Goal: Information Seeking & Learning: Learn about a topic

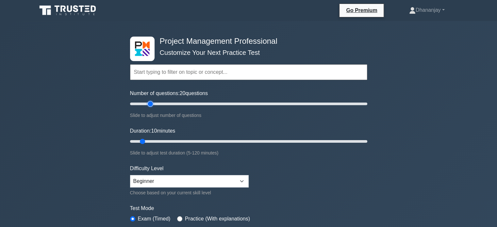
drag, startPoint x: 139, startPoint y: 106, endPoint x: 148, endPoint y: 106, distance: 9.8
type input "20"
click at [148, 106] on input "Number of questions: 20 questions" at bounding box center [248, 104] width 237 height 8
drag, startPoint x: 143, startPoint y: 141, endPoint x: 157, endPoint y: 141, distance: 14.7
click at [157, 141] on input "Duration: 15 minutes" at bounding box center [248, 142] width 237 height 8
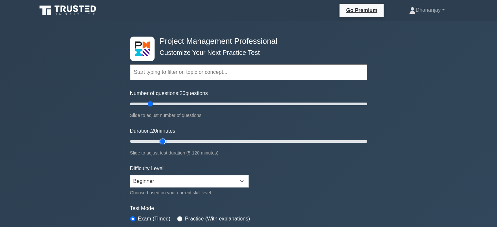
drag, startPoint x: 154, startPoint y: 141, endPoint x: 158, endPoint y: 141, distance: 4.3
type input "20"
click at [158, 141] on input "Duration: 20 minutes" at bounding box center [248, 142] width 237 height 8
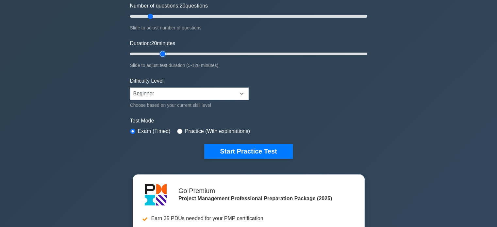
scroll to position [88, 0]
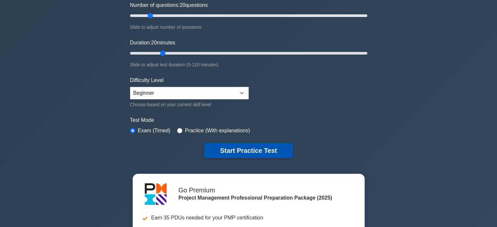
click at [229, 148] on button "Start Practice Test" at bounding box center [248, 150] width 88 height 15
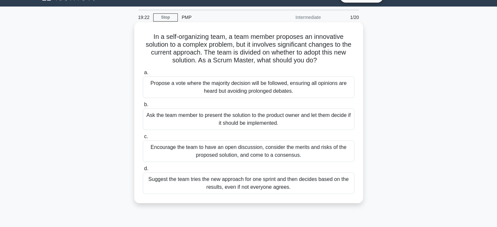
scroll to position [14, 0]
click at [222, 155] on div "Encourage the team to have an open discussion, consider the merits and risks of…" at bounding box center [249, 152] width 212 height 22
click at [143, 139] on input "c. Encourage the team to have an open discussion, consider the merits and risks…" at bounding box center [143, 137] width 0 height 4
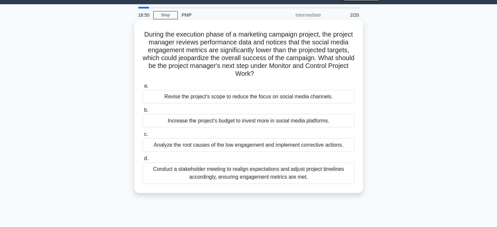
scroll to position [17, 0]
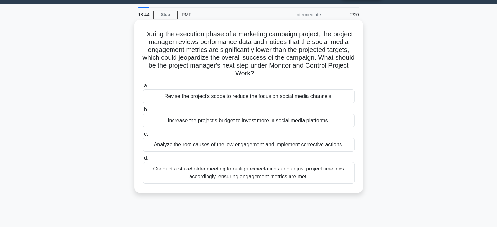
click at [221, 148] on div "Analyze the root causes of the low engagement and implement corrective actions." at bounding box center [249, 145] width 212 height 14
click at [143, 136] on input "c. Analyze the root causes of the low engagement and implement corrective actio…" at bounding box center [143, 134] width 0 height 4
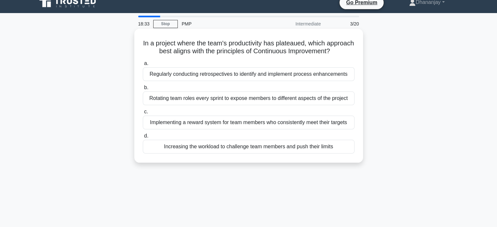
scroll to position [9, 0]
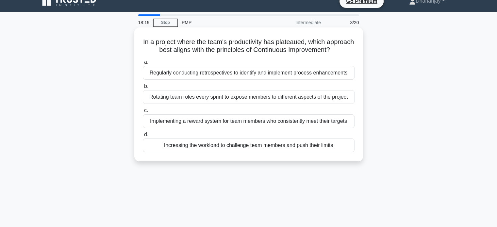
click at [223, 80] on div "Regularly conducting retrospectives to identify and implement process enhanceme…" at bounding box center [249, 73] width 212 height 14
click at [143, 64] on input "a. Regularly conducting retrospectives to identify and implement process enhanc…" at bounding box center [143, 62] width 0 height 4
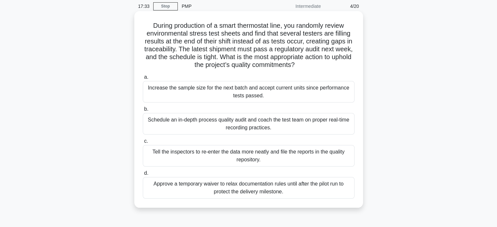
scroll to position [26, 0]
click at [216, 129] on div "Schedule an in-depth process quality audit and coach the test team on proper re…" at bounding box center [249, 124] width 212 height 22
click at [143, 111] on input "b. Schedule an in-depth process quality audit and coach the test team on proper…" at bounding box center [143, 109] width 0 height 4
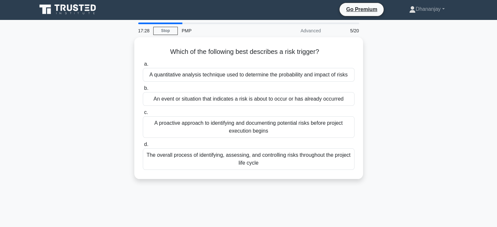
scroll to position [0, 0]
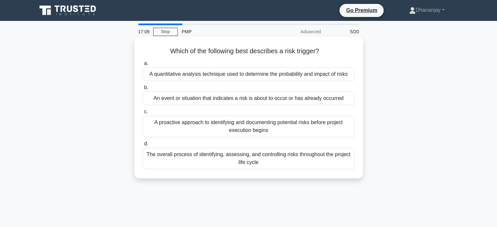
click at [214, 134] on div "A proactive approach to identifying and documenting potential risks before proj…" at bounding box center [249, 127] width 212 height 22
click at [143, 114] on input "c. A proactive approach to identifying and documenting potential risks before p…" at bounding box center [143, 112] width 0 height 4
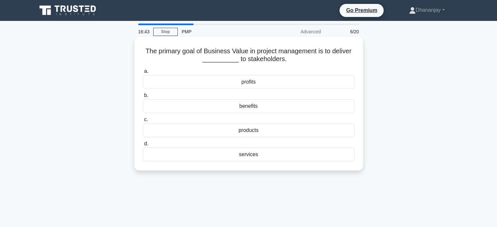
click at [238, 106] on div "benefits" at bounding box center [249, 106] width 212 height 14
click at [143, 98] on input "b. benefits" at bounding box center [143, 96] width 0 height 4
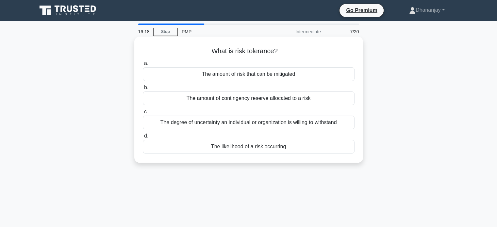
click at [245, 74] on div "The amount of risk that can be mitigated" at bounding box center [249, 74] width 212 height 14
click at [143, 66] on input "a. The amount of risk that can be mitigated" at bounding box center [143, 63] width 0 height 4
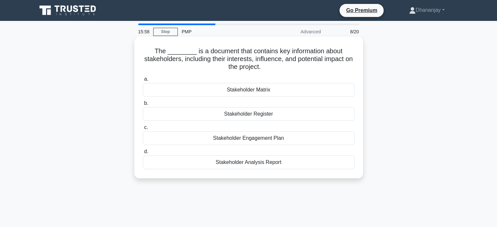
click at [230, 140] on div "Stakeholder Engagement Plan" at bounding box center [249, 138] width 212 height 14
click at [143, 130] on input "c. Stakeholder Engagement Plan" at bounding box center [143, 128] width 0 height 4
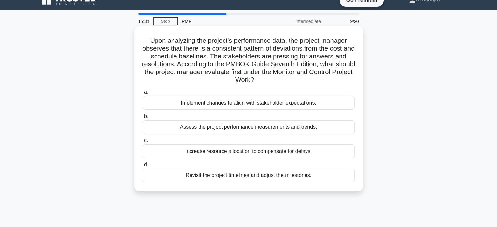
scroll to position [12, 0]
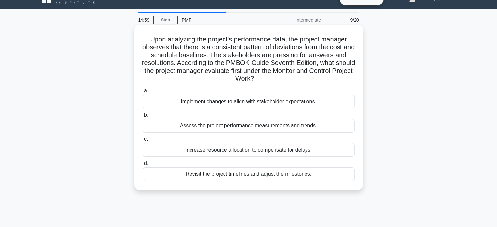
click at [231, 128] on div "Assess the project performance measurements and trends." at bounding box center [249, 126] width 212 height 14
click at [143, 117] on input "b. Assess the project performance measurements and trends." at bounding box center [143, 115] width 0 height 4
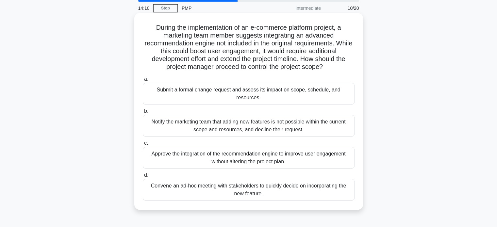
scroll to position [24, 0]
click at [249, 92] on div "Submit a formal change request and assess its impact on scope, schedule, and re…" at bounding box center [249, 94] width 212 height 22
click at [143, 81] on input "a. Submit a formal change request and assess its impact on scope, schedule, and…" at bounding box center [143, 79] width 0 height 4
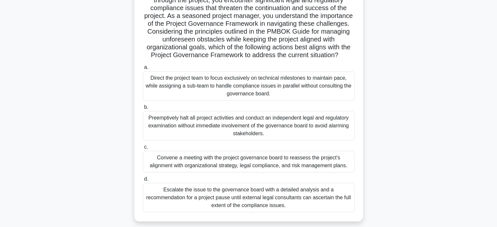
scroll to position [80, 0]
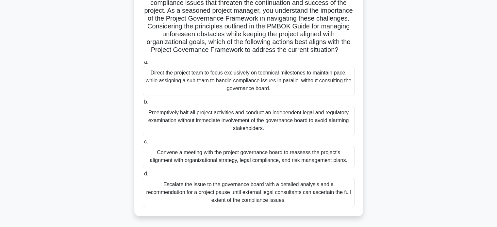
click at [217, 158] on div "Convene a meeting with the project governance board to reassess the project's a…" at bounding box center [249, 157] width 212 height 22
click at [143, 144] on input "c. Convene a meeting with the project governance board to reassess the project'…" at bounding box center [143, 142] width 0 height 4
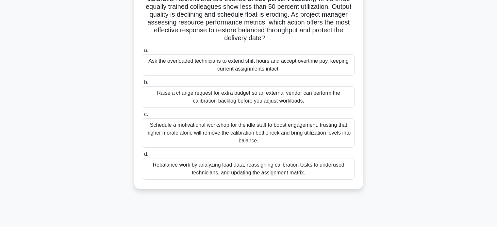
scroll to position [61, 0]
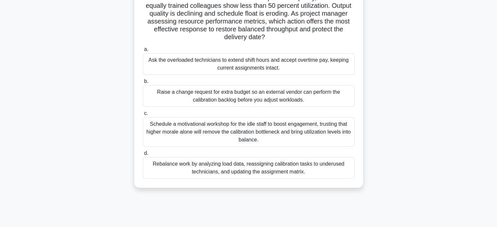
click at [206, 132] on div "Schedule a motivational workshop for the idle staff to boost engagement, trusti…" at bounding box center [249, 131] width 212 height 29
click at [143, 116] on input "c. Schedule a motivational workshop for the idle staff to boost engagement, tru…" at bounding box center [143, 113] width 0 height 4
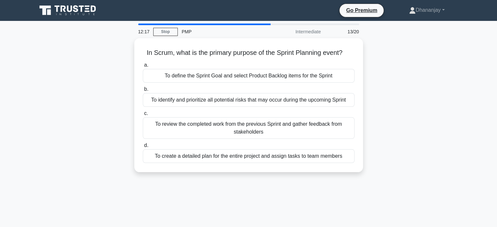
scroll to position [0, 0]
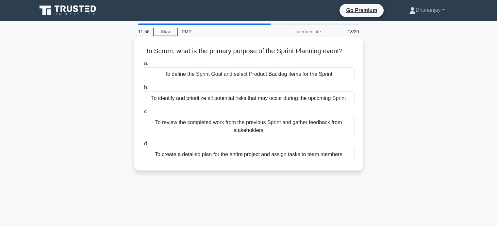
click at [223, 78] on div "To define the Sprint Goal and select Product Backlog items for the Sprint" at bounding box center [249, 74] width 212 height 14
click at [143, 66] on input "a. To define the Sprint Goal and select Product Backlog items for the Sprint" at bounding box center [143, 63] width 0 height 4
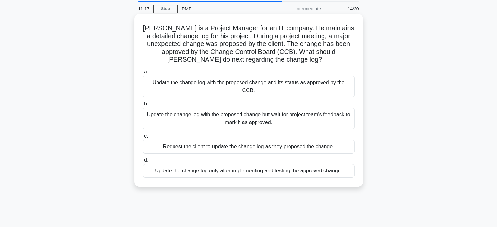
scroll to position [22, 0]
click at [200, 113] on div "Update the change log with the proposed change but wait for project team's feed…" at bounding box center [249, 120] width 212 height 22
click at [143, 107] on input "b. Update the change log with the proposed change but wait for project team's f…" at bounding box center [143, 105] width 0 height 4
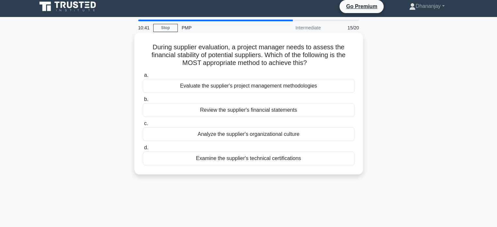
scroll to position [4, 0]
click at [235, 91] on div "Evaluate the supplier's project management methodologies" at bounding box center [249, 86] width 212 height 14
click at [143, 77] on input "a. Evaluate the supplier's project management methodologies" at bounding box center [143, 75] width 0 height 4
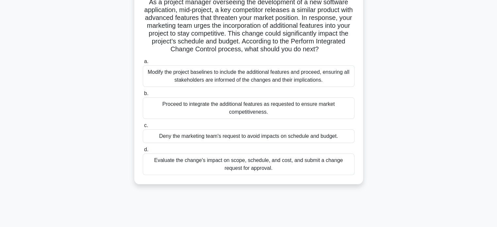
scroll to position [49, 0]
click at [235, 167] on div "Evaluate the change's impact on scope, schedule, and cost, and submit a change …" at bounding box center [249, 164] width 212 height 22
click at [143, 152] on input "d. Evaluate the change's impact on scope, schedule, and cost, and submit a chan…" at bounding box center [143, 149] width 0 height 4
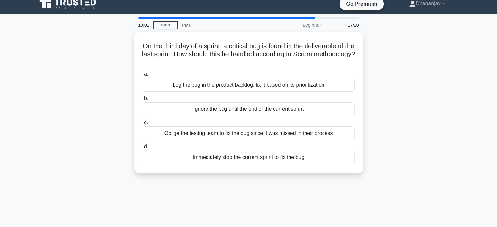
scroll to position [0, 0]
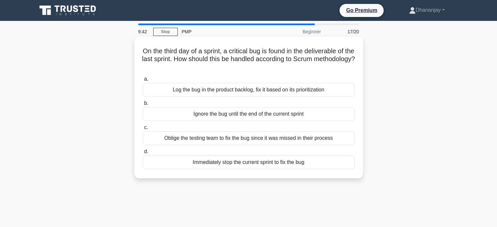
click at [230, 93] on div "Log the bug in the product backlog, fix it based on its prioritization" at bounding box center [249, 90] width 212 height 14
click at [143, 81] on input "a. Log the bug in the product backlog, fix it based on its prioritization" at bounding box center [143, 79] width 0 height 4
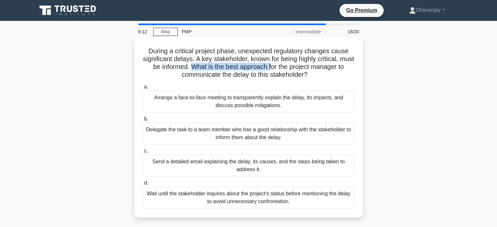
drag, startPoint x: 203, startPoint y: 69, endPoint x: 282, endPoint y: 71, distance: 79.5
click at [282, 71] on h5 "During a critical project phase, unexpected regulatory changes cause significan…" at bounding box center [248, 63] width 213 height 32
click at [259, 90] on label "a. Arrange a face-to-face meeting to transparently explain the delay, its impac…" at bounding box center [249, 97] width 212 height 29
click at [143, 89] on input "a. Arrange a face-to-face meeting to transparently explain the delay, its impac…" at bounding box center [143, 87] width 0 height 4
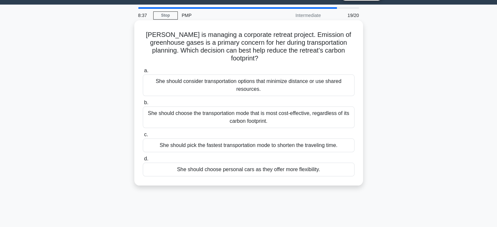
scroll to position [17, 0]
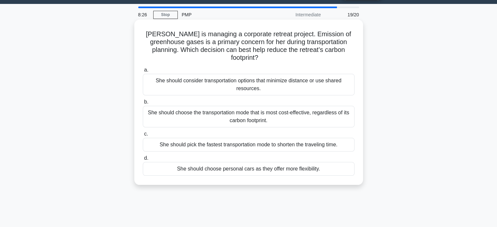
click at [247, 110] on div "She should choose the transportation mode that is most cost-effective, regardle…" at bounding box center [249, 117] width 212 height 22
click at [143, 104] on input "b. She should choose the transportation mode that is most cost-effective, regar…" at bounding box center [143, 102] width 0 height 4
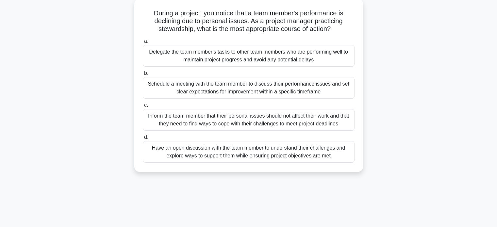
scroll to position [39, 0]
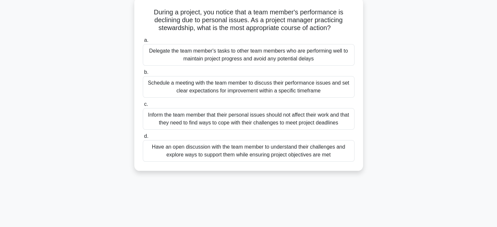
click at [228, 150] on div "Have an open discussion with the team member to understand their challenges and…" at bounding box center [249, 151] width 212 height 22
click at [143, 139] on input "d. Have an open discussion with the team member to understand their challenges …" at bounding box center [143, 136] width 0 height 4
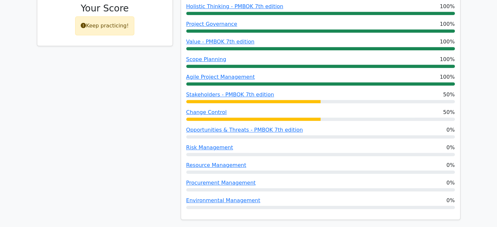
scroll to position [332, 0]
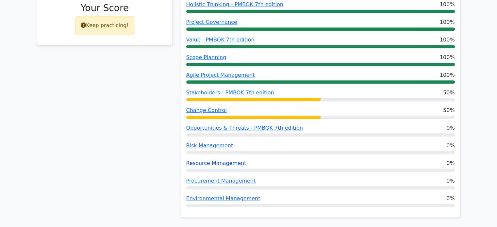
click at [226, 160] on link "Resource Management" at bounding box center [216, 163] width 60 height 6
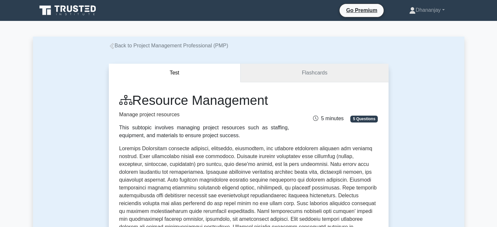
click at [285, 75] on link "Flashcards" at bounding box center [315, 73] width 148 height 19
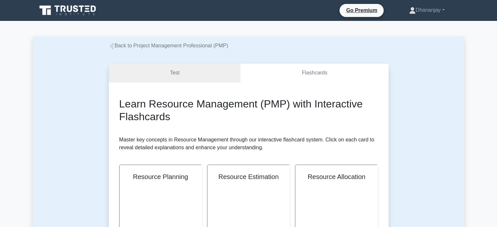
click at [203, 81] on link "Test" at bounding box center [175, 73] width 132 height 19
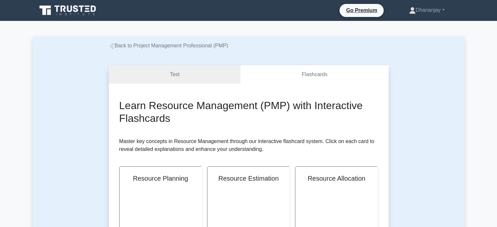
click at [127, 46] on link "Back to Project Management Professional (PMP)" at bounding box center [169, 46] width 120 height 6
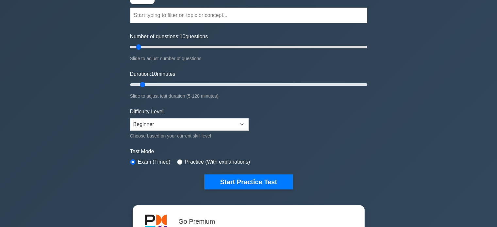
scroll to position [57, 0]
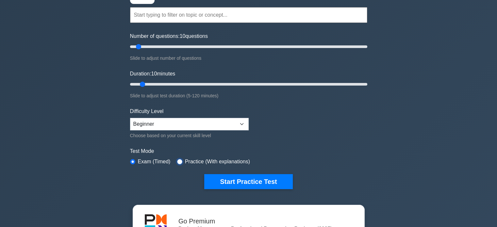
click at [180, 161] on input "radio" at bounding box center [179, 161] width 5 height 5
radio input "true"
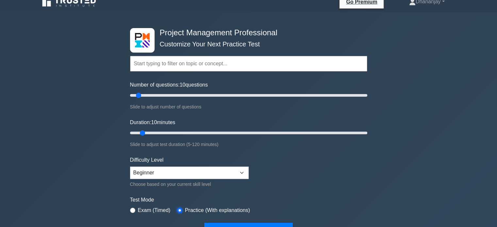
scroll to position [9, 0]
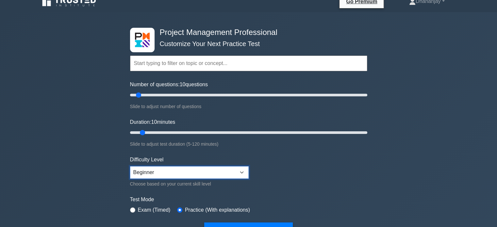
click at [167, 173] on select "Beginner Intermediate Expert" at bounding box center [189, 172] width 119 height 12
select select "intermediate"
click at [130, 166] on select "Beginner Intermediate Expert" at bounding box center [189, 172] width 119 height 12
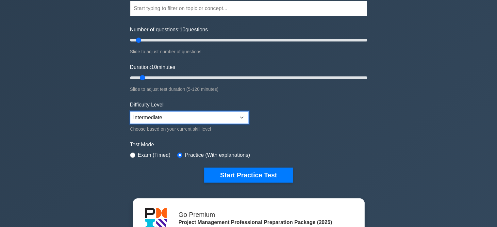
scroll to position [65, 0]
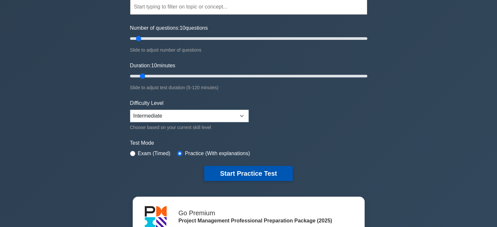
click at [250, 172] on button "Start Practice Test" at bounding box center [248, 173] width 88 height 15
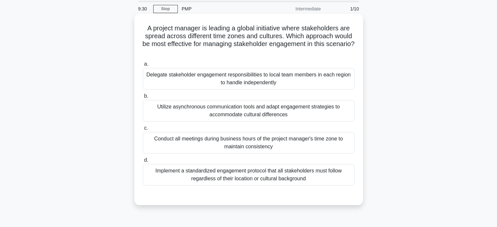
scroll to position [22, 0]
click at [218, 84] on div "Delegate stakeholder engagement responsibilities to local team members in each …" at bounding box center [249, 80] width 212 height 22
click at [143, 67] on input "a. Delegate stakeholder engagement responsibilities to local team members in ea…" at bounding box center [143, 65] width 0 height 4
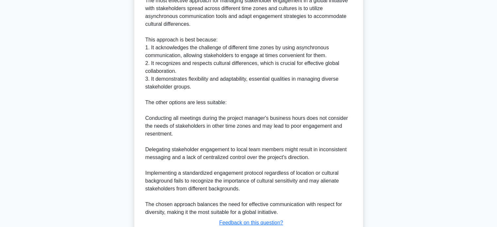
scroll to position [286, 0]
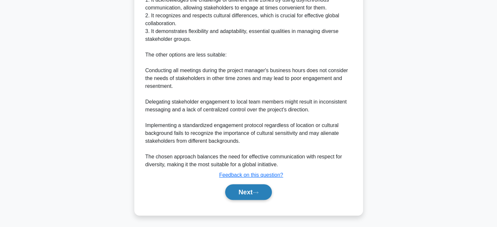
click at [250, 192] on button "Next" at bounding box center [248, 192] width 47 height 16
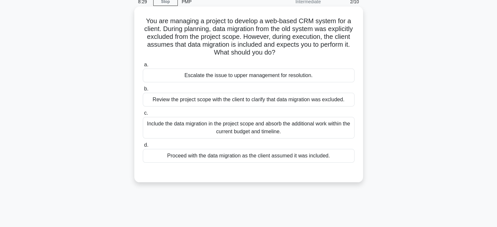
scroll to position [30, 0]
click at [196, 100] on div "Review the project scope with the client to clarify that data migration was exc…" at bounding box center [249, 100] width 212 height 14
click at [143, 91] on input "b. Review the project scope with the client to clarify that data migration was …" at bounding box center [143, 89] width 0 height 4
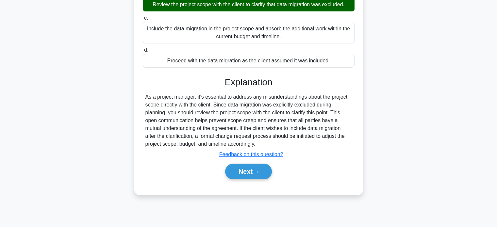
scroll to position [126, 0]
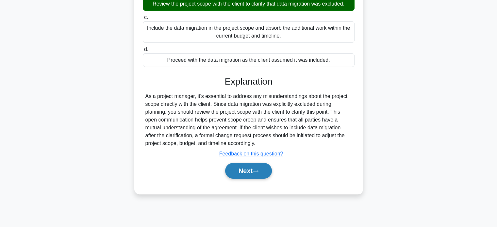
click at [242, 171] on button "Next" at bounding box center [248, 171] width 47 height 16
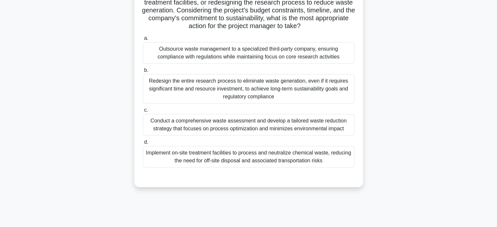
scroll to position [88, 0]
click at [233, 131] on div "Conduct a comprehensive waste assessment and develop a tailored waste reduction…" at bounding box center [249, 125] width 212 height 22
click at [143, 112] on input "c. Conduct a comprehensive waste assessment and develop a tailored waste reduct…" at bounding box center [143, 110] width 0 height 4
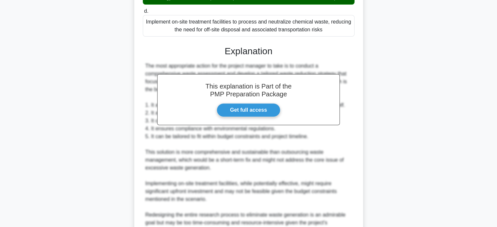
scroll to position [324, 0]
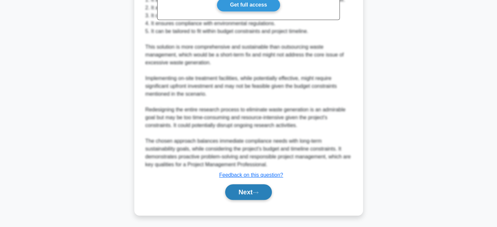
click at [245, 194] on button "Next" at bounding box center [248, 192] width 47 height 16
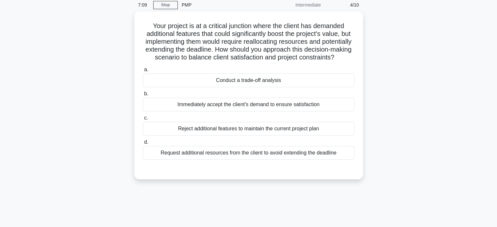
scroll to position [26, 0]
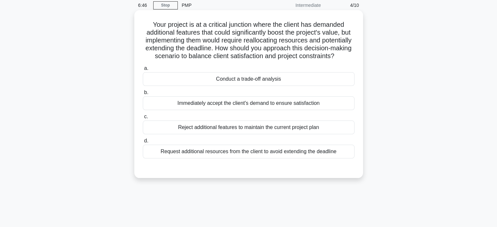
click at [251, 86] on div "Conduct a trade-off analysis" at bounding box center [249, 79] width 212 height 14
click at [143, 71] on input "a. Conduct a trade-off analysis" at bounding box center [143, 68] width 0 height 4
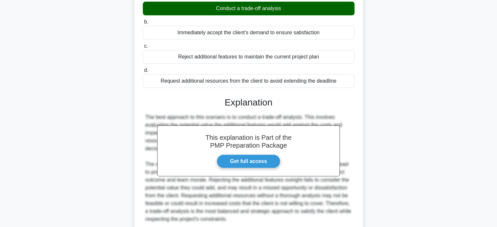
scroll to position [160, 0]
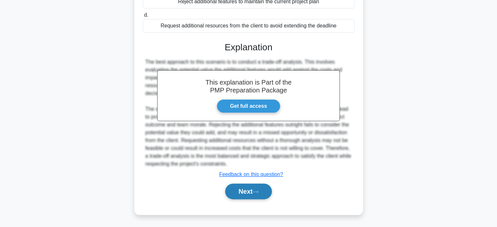
click at [243, 192] on button "Next" at bounding box center [248, 192] width 47 height 16
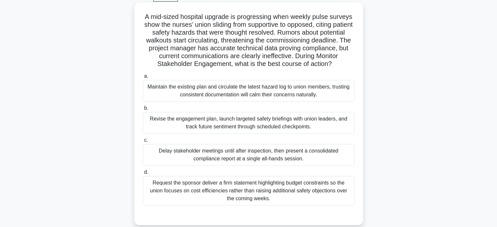
scroll to position [35, 0]
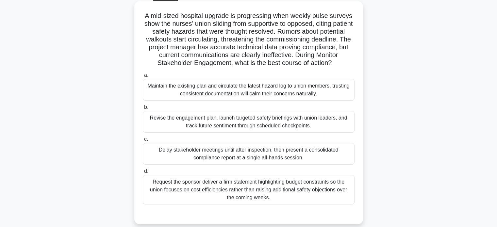
click at [222, 185] on div "Request the sponsor deliver a firm statement highlighting budget constraints so…" at bounding box center [249, 189] width 212 height 29
click at [143, 174] on input "d. Request the sponsor deliver a firm statement highlighting budget constraints…" at bounding box center [143, 171] width 0 height 4
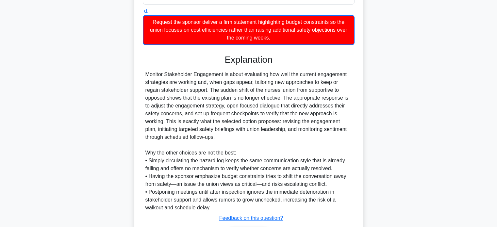
scroll to position [229, 0]
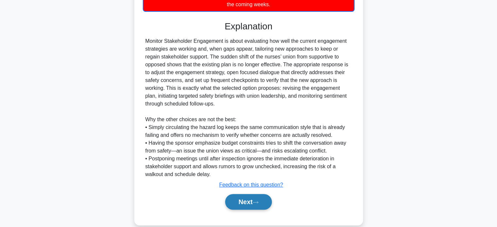
click at [240, 204] on button "Next" at bounding box center [248, 202] width 47 height 16
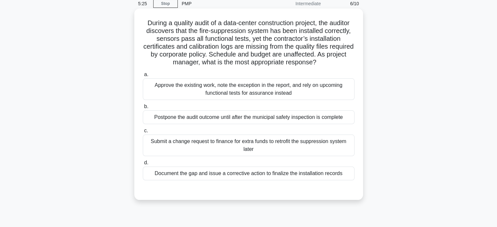
scroll to position [28, 0]
click at [231, 174] on div "Document the gap and issue a corrective action to finalize the installation rec…" at bounding box center [249, 173] width 212 height 14
click at [143, 165] on input "d. Document the gap and issue a corrective action to finalize the installation …" at bounding box center [143, 163] width 0 height 4
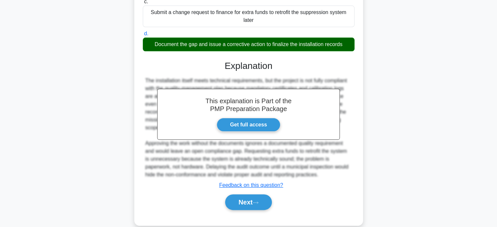
scroll to position [167, 0]
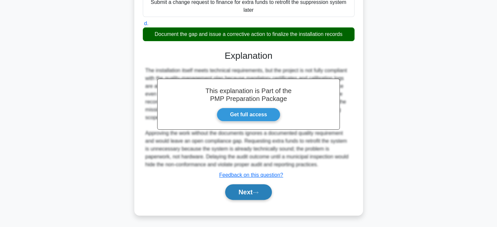
click at [247, 194] on button "Next" at bounding box center [248, 192] width 47 height 16
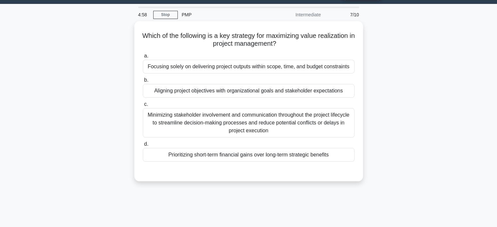
scroll to position [18, 0]
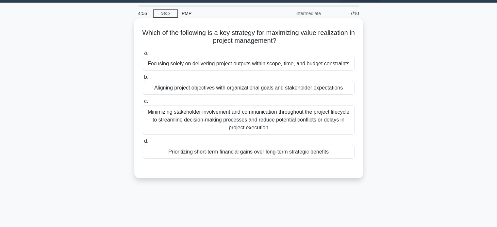
click at [252, 65] on div "Focusing solely on delivering project outputs within scope, time, and budget co…" at bounding box center [249, 64] width 212 height 14
click at [143, 55] on input "a. Focusing solely on delivering project outputs within scope, time, and budget…" at bounding box center [143, 53] width 0 height 4
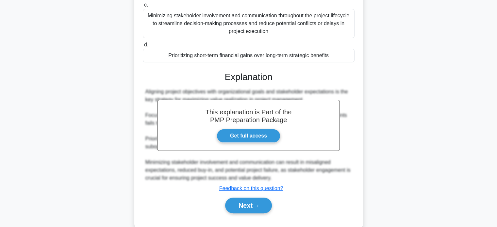
scroll to position [137, 0]
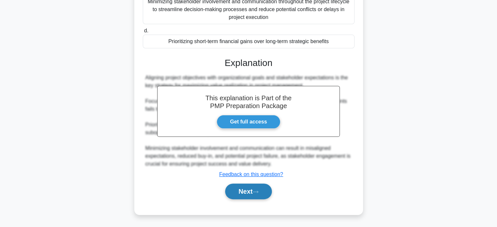
click at [245, 196] on button "Next" at bounding box center [248, 192] width 47 height 16
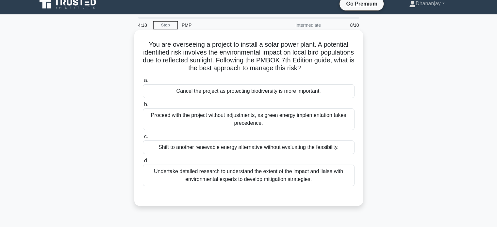
scroll to position [7, 0]
click at [214, 180] on div "Undertake detailed research to understand the extent of the impact and liaise w…" at bounding box center [249, 176] width 212 height 22
click at [143, 163] on input "d. Undertake detailed research to understand the extent of the impact and liais…" at bounding box center [143, 161] width 0 height 4
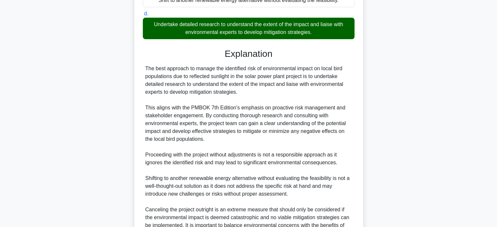
scroll to position [222, 0]
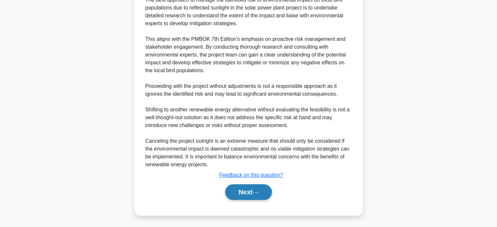
click at [243, 191] on button "Next" at bounding box center [248, 192] width 47 height 16
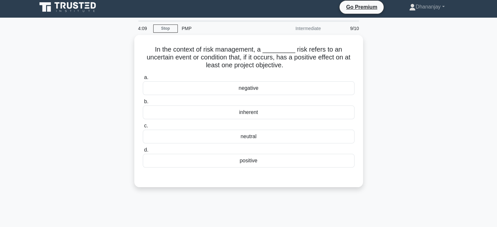
scroll to position [3, 0]
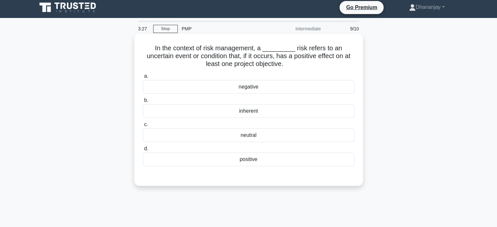
click at [243, 133] on div "neutral" at bounding box center [249, 135] width 212 height 14
click at [143, 127] on input "c. neutral" at bounding box center [143, 125] width 0 height 4
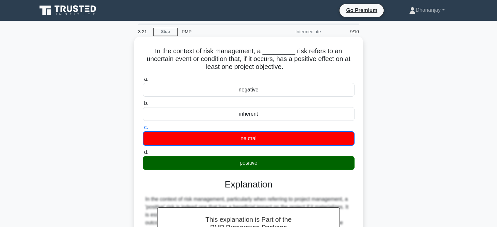
scroll to position [126, 0]
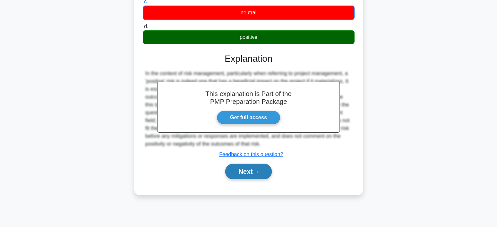
click at [252, 174] on button "Next" at bounding box center [248, 172] width 47 height 16
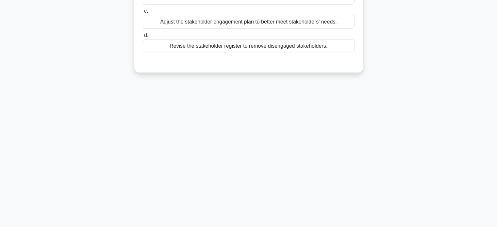
scroll to position [0, 0]
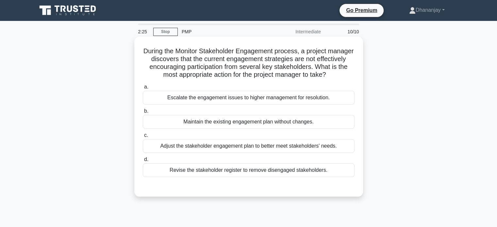
click at [246, 153] on div "Adjust the stakeholder engagement plan to better meet stakeholders' needs." at bounding box center [249, 146] width 212 height 14
click at [143, 138] on input "c. Adjust the stakeholder engagement plan to better meet stakeholders' needs." at bounding box center [143, 135] width 0 height 4
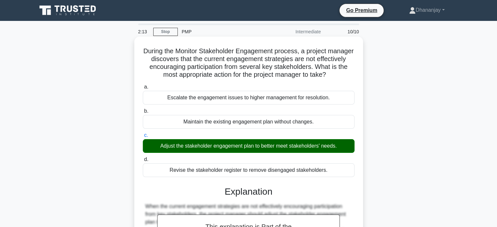
scroll to position [126, 0]
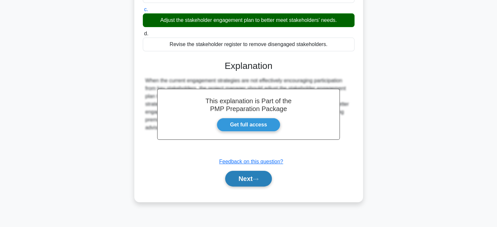
click at [247, 187] on button "Next" at bounding box center [248, 179] width 47 height 16
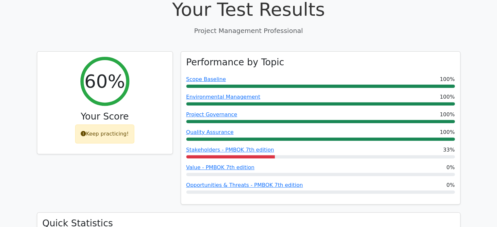
scroll to position [224, 0]
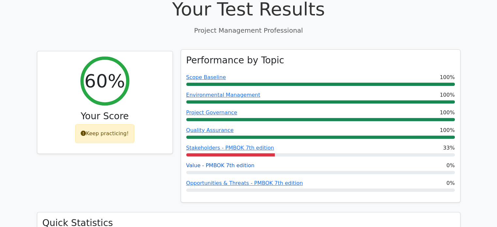
click at [230, 162] on link "Value - PMBOK 7th edition" at bounding box center [220, 165] width 68 height 6
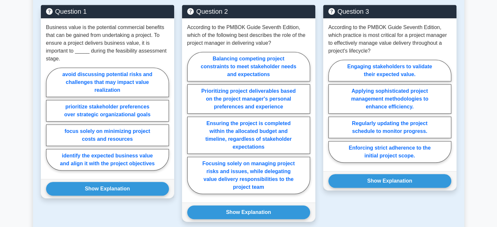
scroll to position [457, 0]
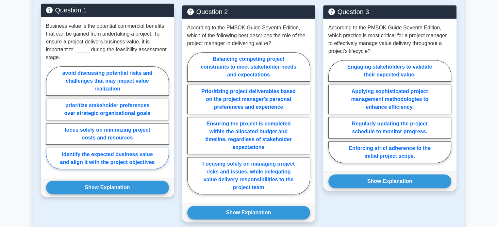
click at [146, 154] on label "identify the expected business value and align it with the project objectives" at bounding box center [107, 159] width 123 height 22
click at [50, 122] on input "identify the expected business value and align it with the project objectives" at bounding box center [48, 120] width 4 height 4
radio input "true"
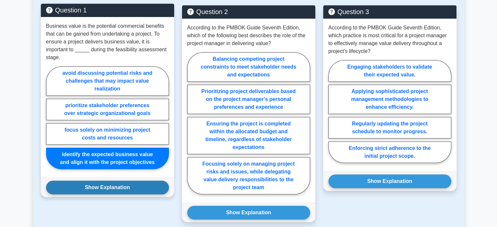
click at [131, 186] on button "Show Explanation" at bounding box center [107, 188] width 123 height 14
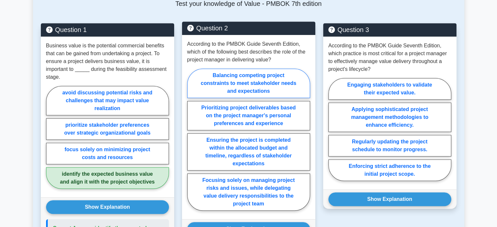
scroll to position [442, 0]
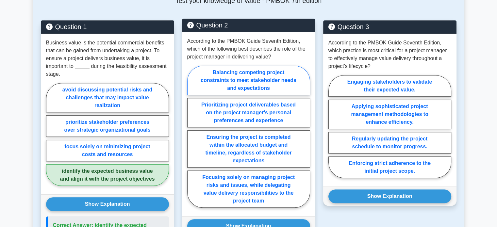
click at [282, 82] on label "Balancing competing project constraints to meet stakeholder needs and expectati…" at bounding box center [248, 80] width 123 height 29
click at [192, 137] on input "Balancing competing project constraints to meet stakeholder needs and expectati…" at bounding box center [189, 139] width 4 height 4
radio input "true"
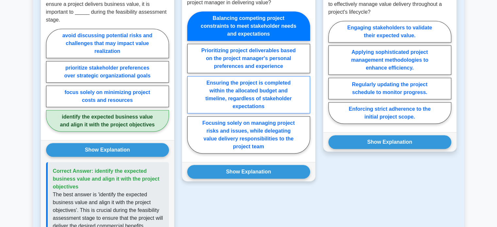
scroll to position [497, 0]
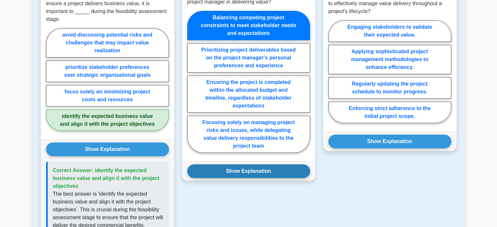
click at [270, 168] on button "Show Explanation" at bounding box center [248, 171] width 123 height 14
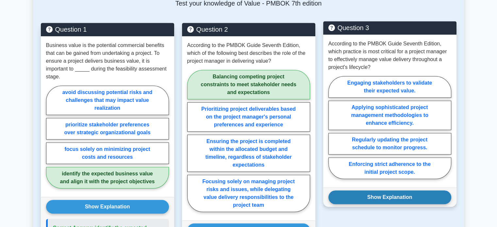
scroll to position [438, 0]
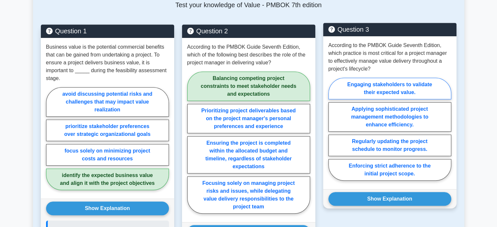
click at [350, 86] on label "Engaging stakeholders to validate their expected value." at bounding box center [390, 89] width 123 height 22
click at [333, 129] on input "Engaging stakeholders to validate their expected value." at bounding box center [331, 131] width 4 height 4
radio input "true"
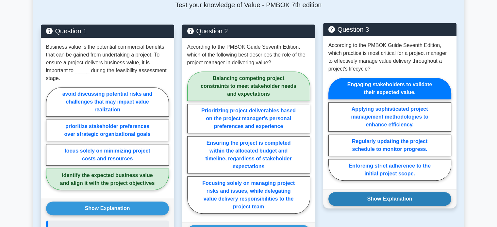
click at [372, 196] on button "Show Explanation" at bounding box center [390, 199] width 123 height 14
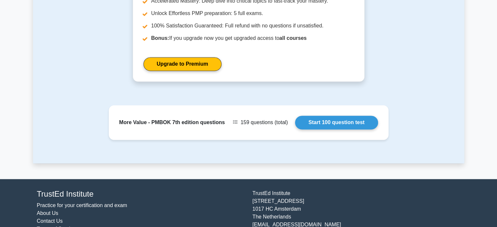
scroll to position [991, 0]
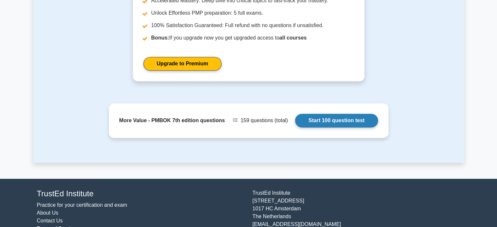
click at [333, 128] on link "Start 100 question test" at bounding box center [336, 121] width 83 height 14
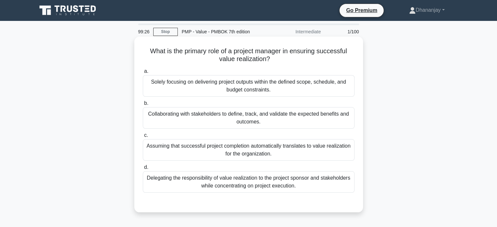
click at [273, 125] on div "Collaborating with stakeholders to define, track, and validate the expected ben…" at bounding box center [249, 118] width 212 height 22
click at [143, 106] on input "b. Collaborating with stakeholders to define, track, and validate the expected …" at bounding box center [143, 103] width 0 height 4
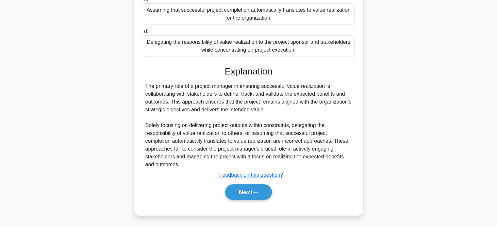
scroll to position [136, 0]
click at [254, 189] on button "Next" at bounding box center [248, 192] width 47 height 16
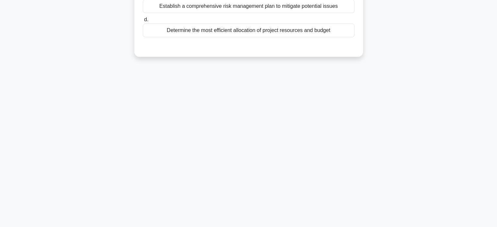
scroll to position [0, 0]
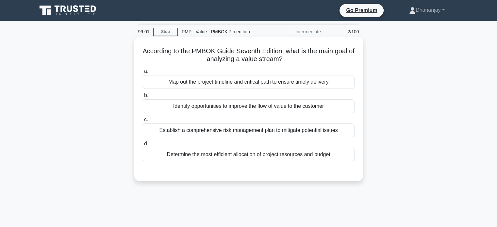
click at [272, 109] on div "Identify opportunities to improve the flow of value to the customer" at bounding box center [249, 106] width 212 height 14
click at [143, 98] on input "b. Identify opportunities to improve the flow of value to the customer" at bounding box center [143, 96] width 0 height 4
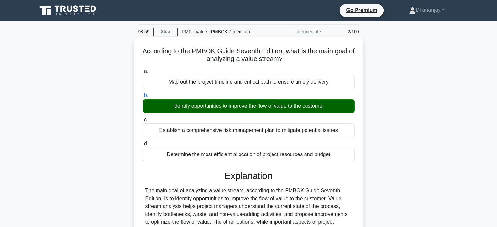
scroll to position [126, 0]
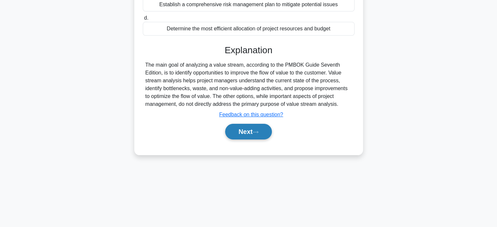
click at [247, 128] on button "Next" at bounding box center [248, 132] width 47 height 16
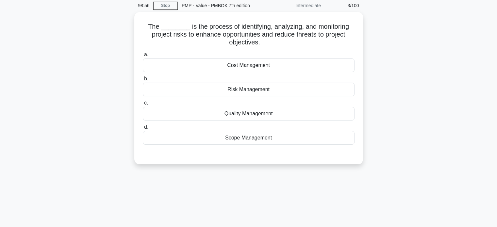
scroll to position [25, 0]
click at [245, 92] on div "Risk Management" at bounding box center [249, 89] width 212 height 14
click at [143, 81] on input "b. Risk Management" at bounding box center [143, 79] width 0 height 4
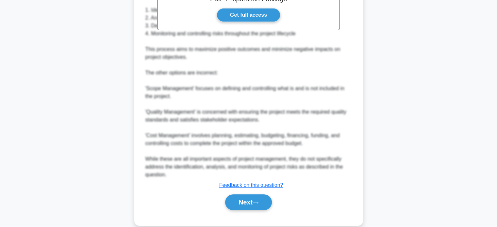
scroll to position [238, 0]
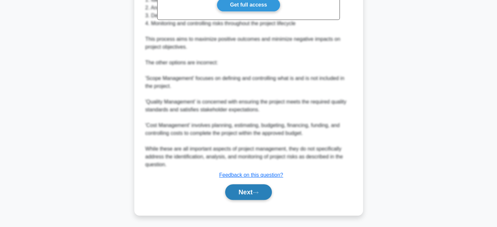
click at [247, 191] on button "Next" at bounding box center [248, 192] width 47 height 16
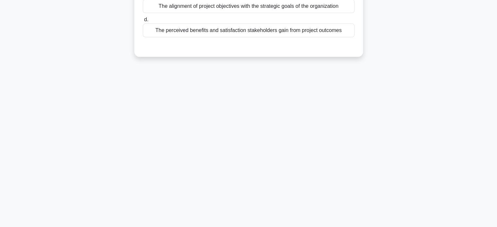
scroll to position [0, 0]
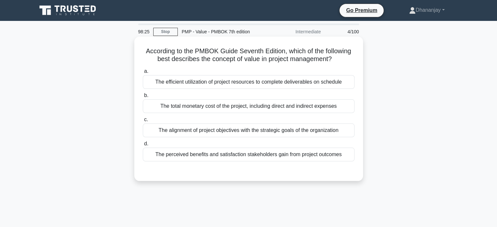
click at [246, 134] on div "The alignment of project objectives with the strategic goals of the organization" at bounding box center [249, 131] width 212 height 14
click at [143, 122] on input "c. The alignment of project objectives with the strategic goals of the organiza…" at bounding box center [143, 120] width 0 height 4
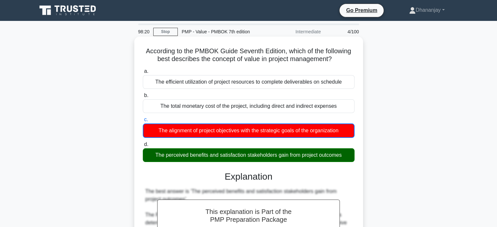
scroll to position [129, 0]
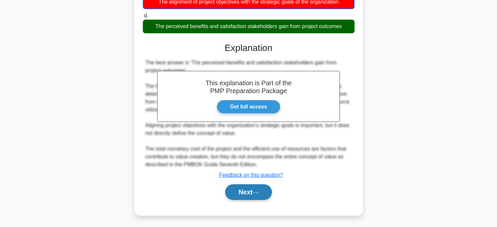
click at [243, 198] on button "Next" at bounding box center [248, 192] width 47 height 16
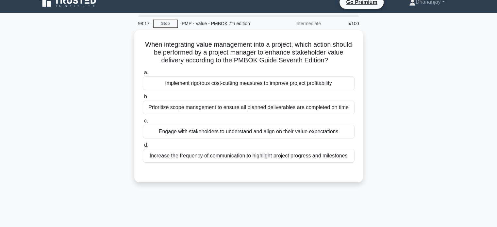
scroll to position [0, 0]
